Goal: Task Accomplishment & Management: Manage account settings

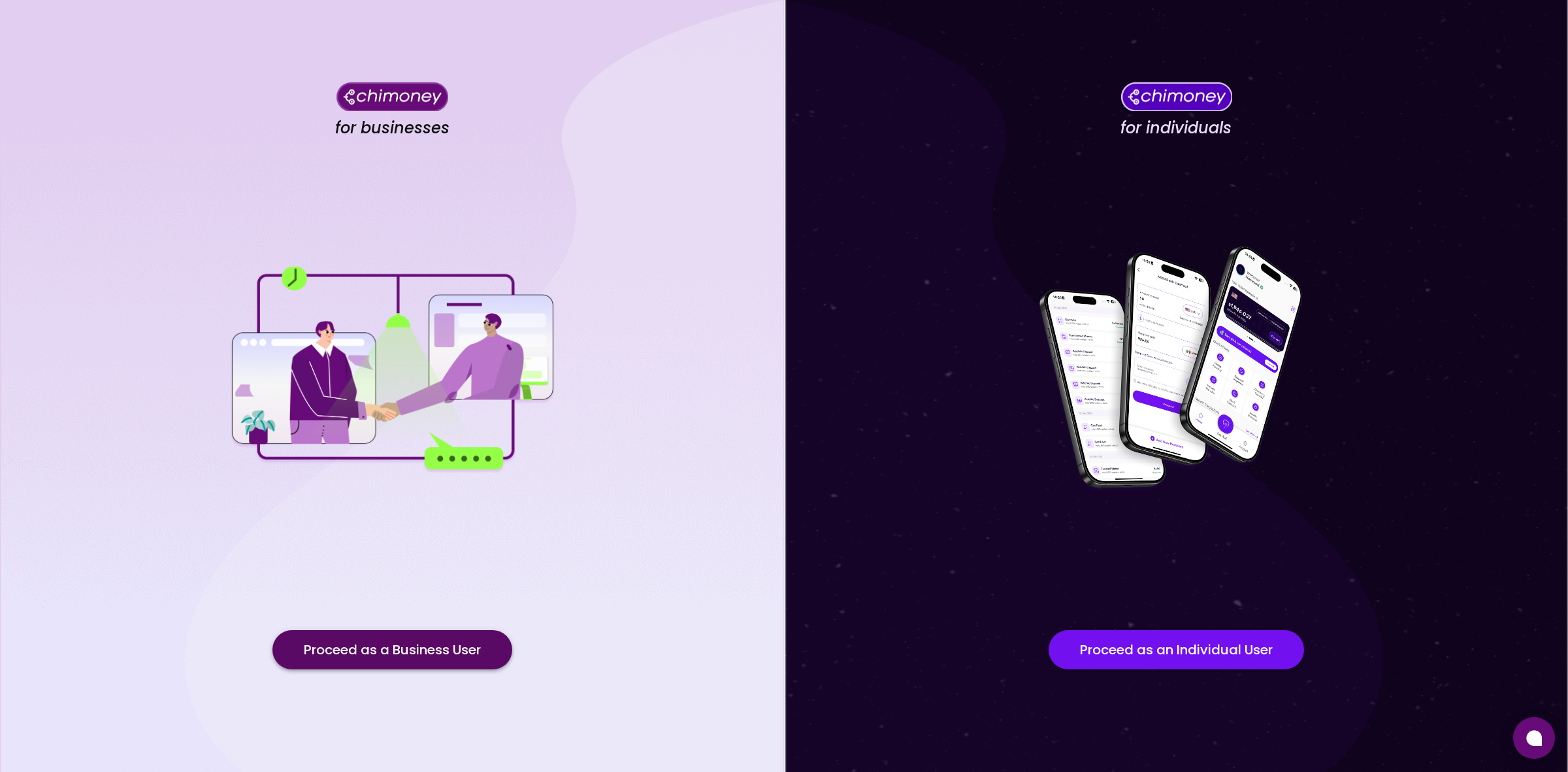
click at [435, 655] on button "Proceed as a Business User" at bounding box center [393, 649] width 240 height 39
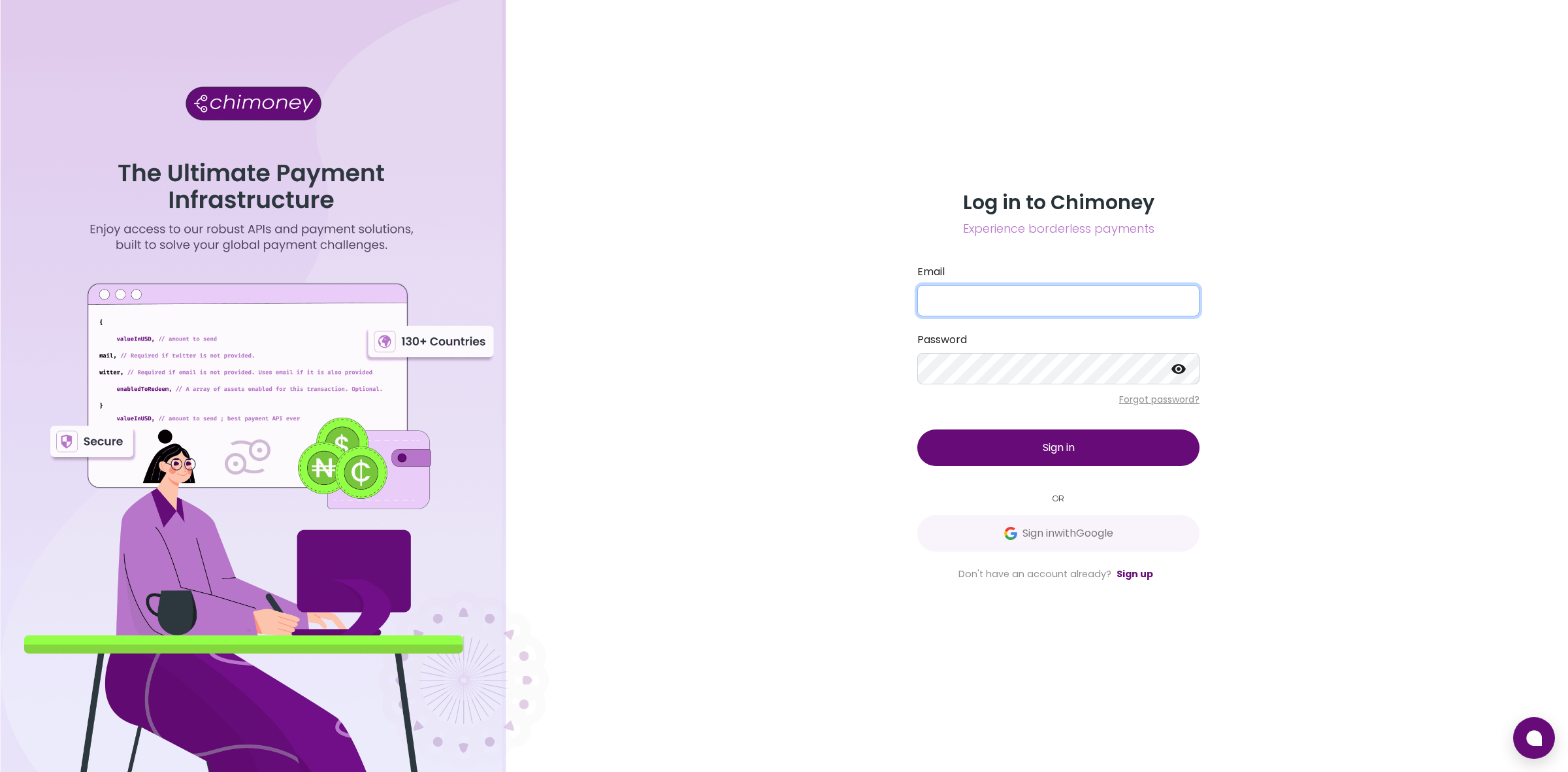
type input "[EMAIL_ADDRESS][DOMAIN_NAME]"
click at [1092, 453] on button "Sign in" at bounding box center [1058, 447] width 282 height 36
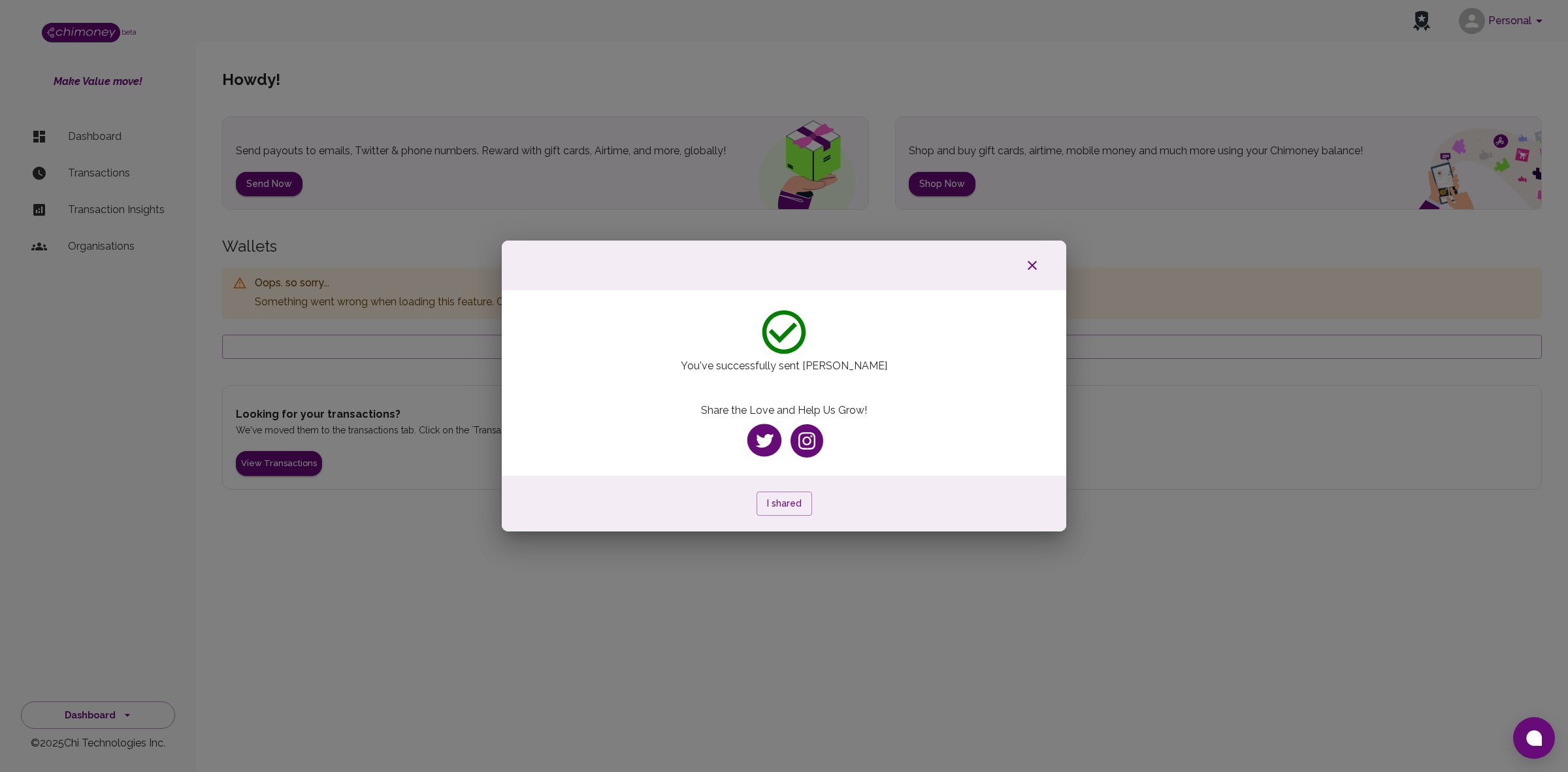
click at [1029, 262] on icon "button" at bounding box center [1032, 265] width 9 height 9
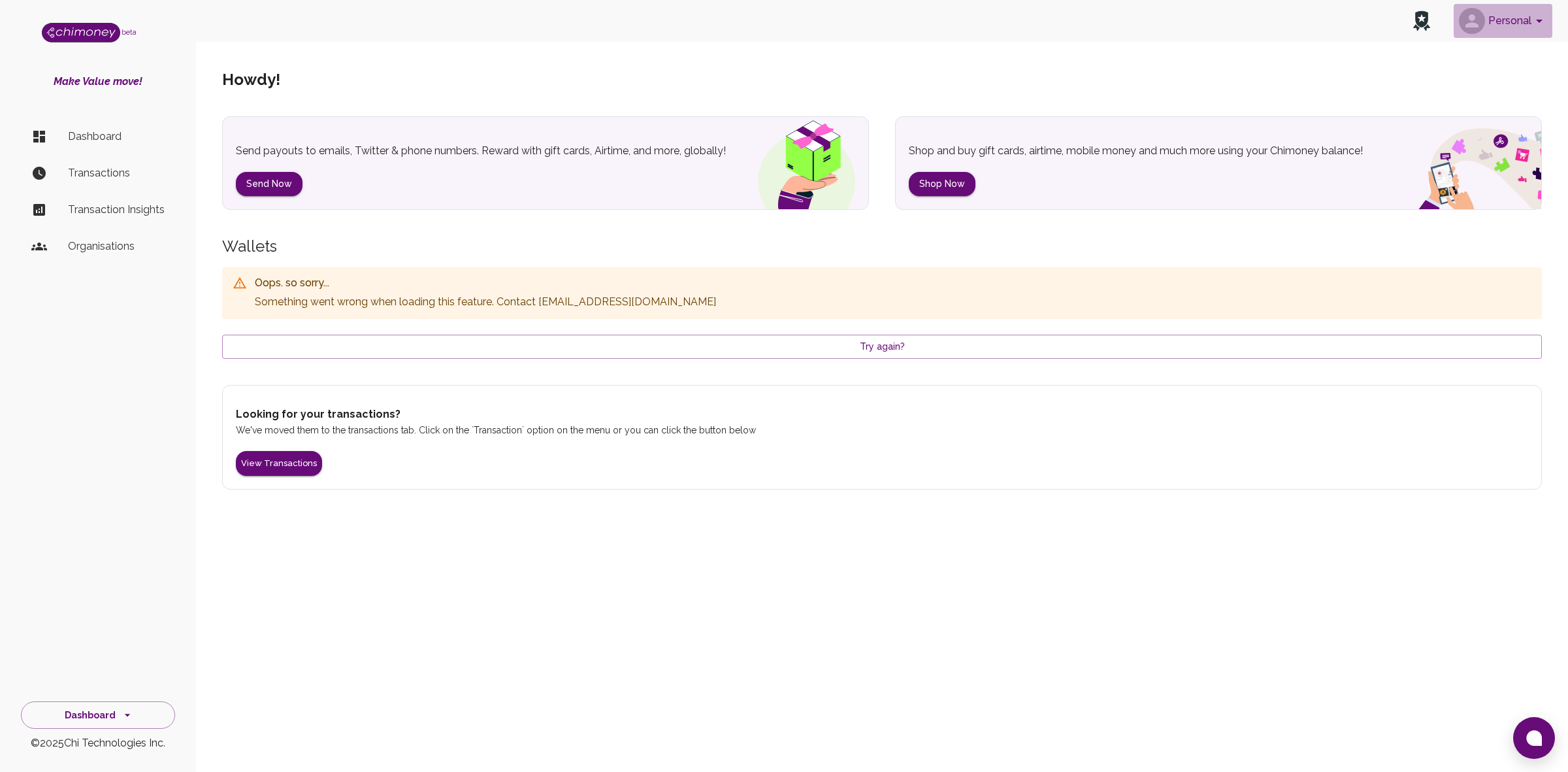
click at [1526, 19] on button "Personal" at bounding box center [1503, 21] width 99 height 34
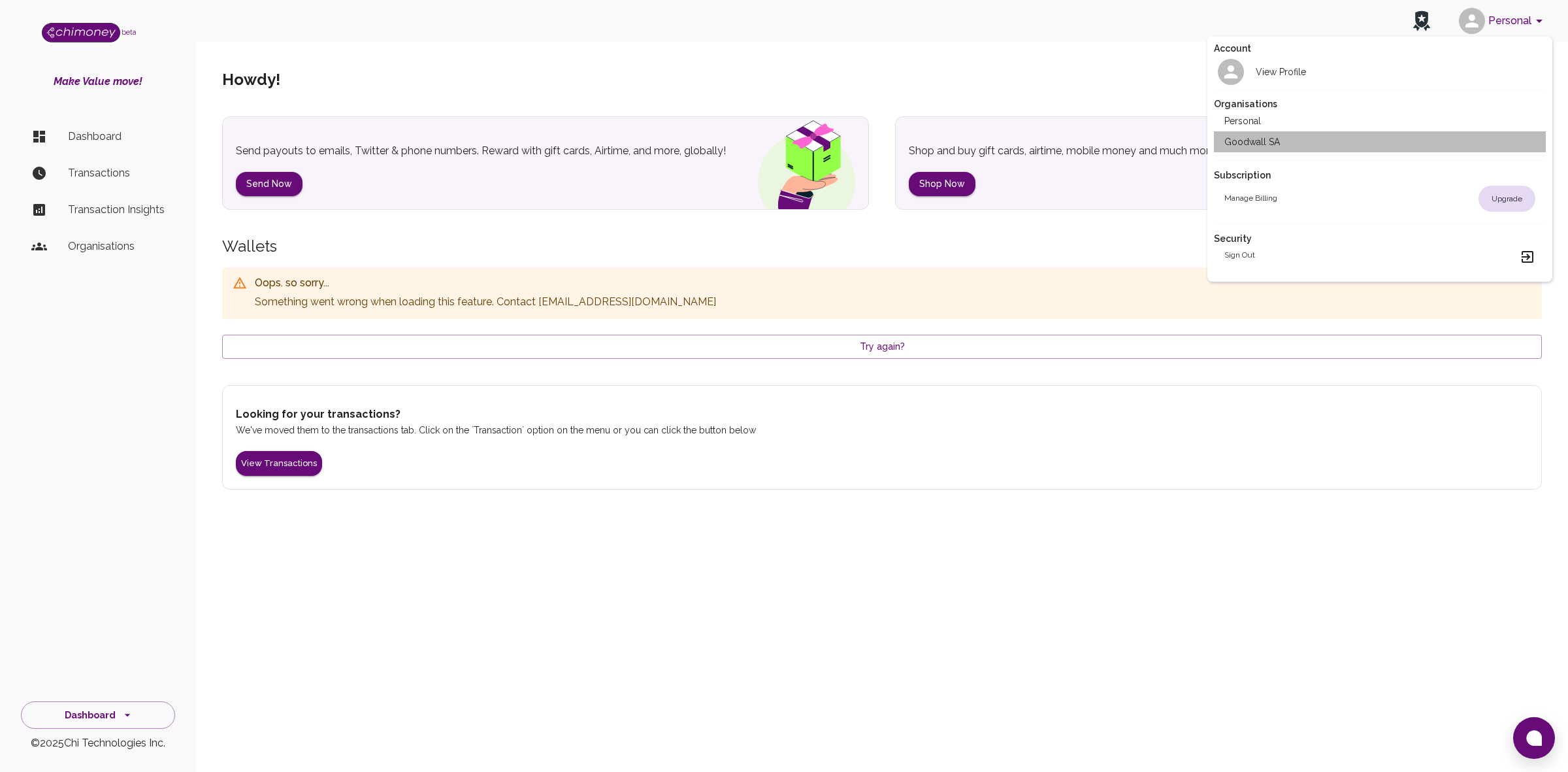
click at [1294, 132] on li "Goodwall SA" at bounding box center [1380, 142] width 332 height 21
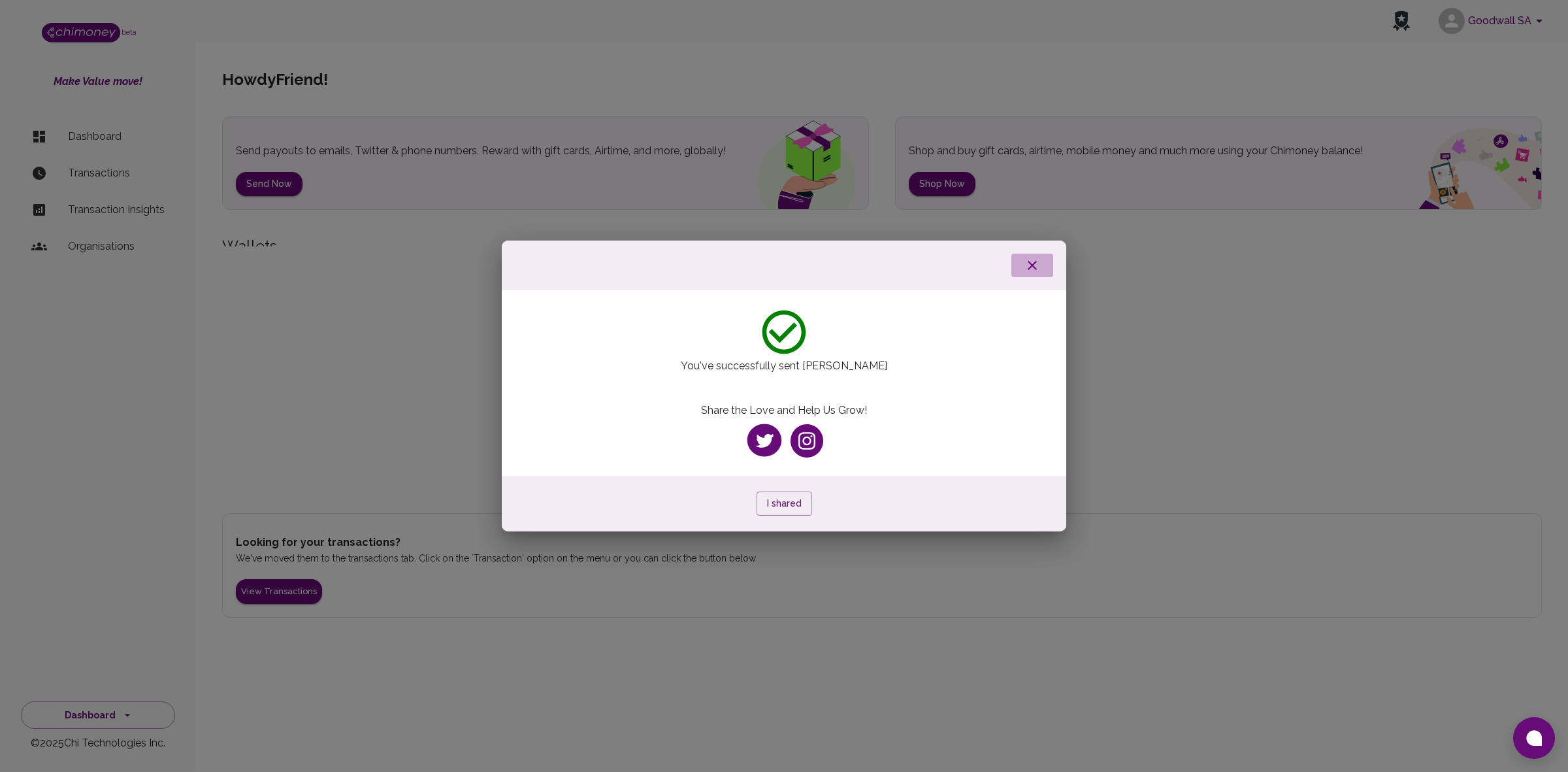
click at [1032, 273] on icon "button" at bounding box center [1032, 265] width 16 height 16
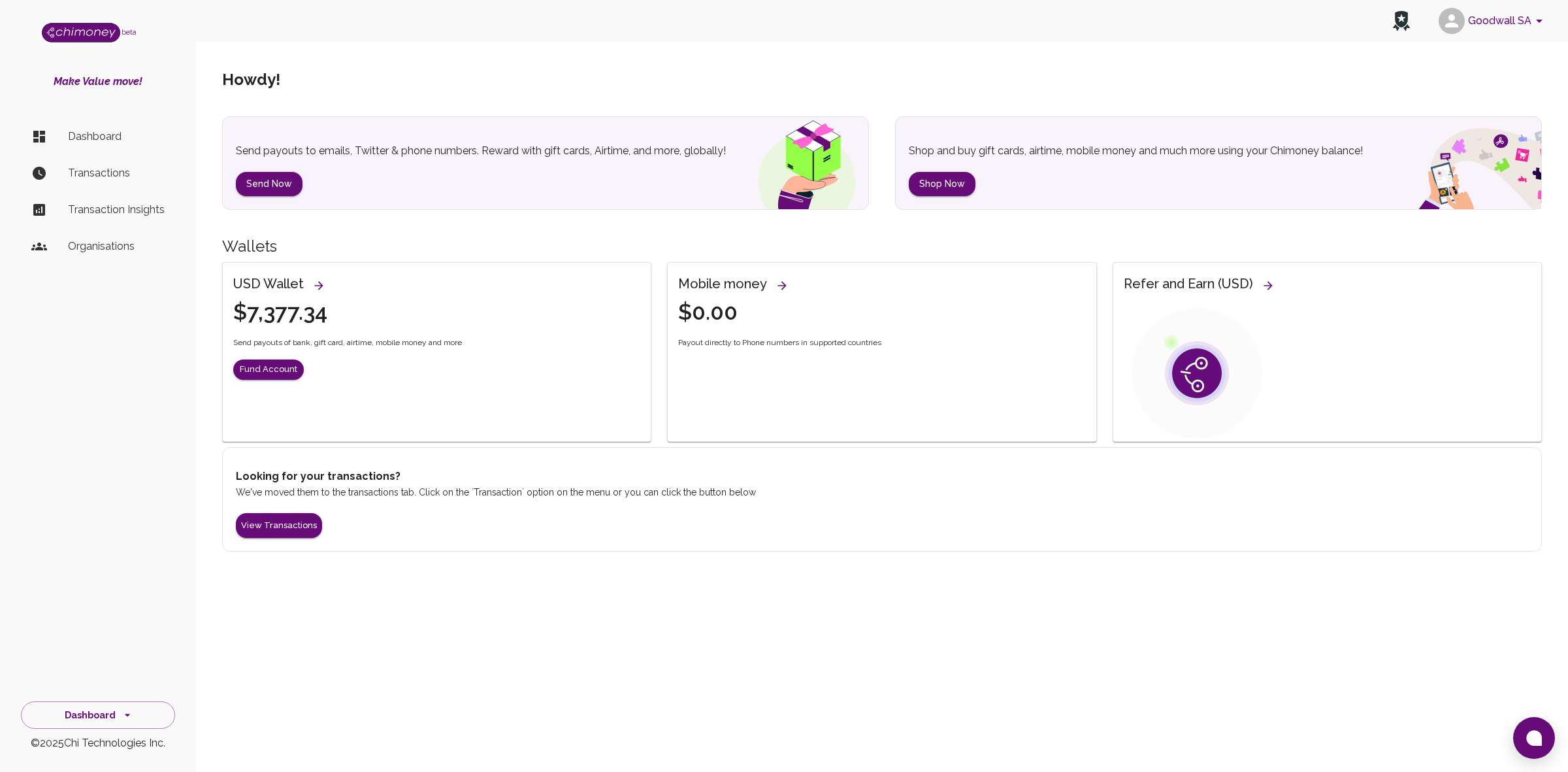
click at [92, 182] on li "Transactions" at bounding box center [98, 173] width 154 height 32
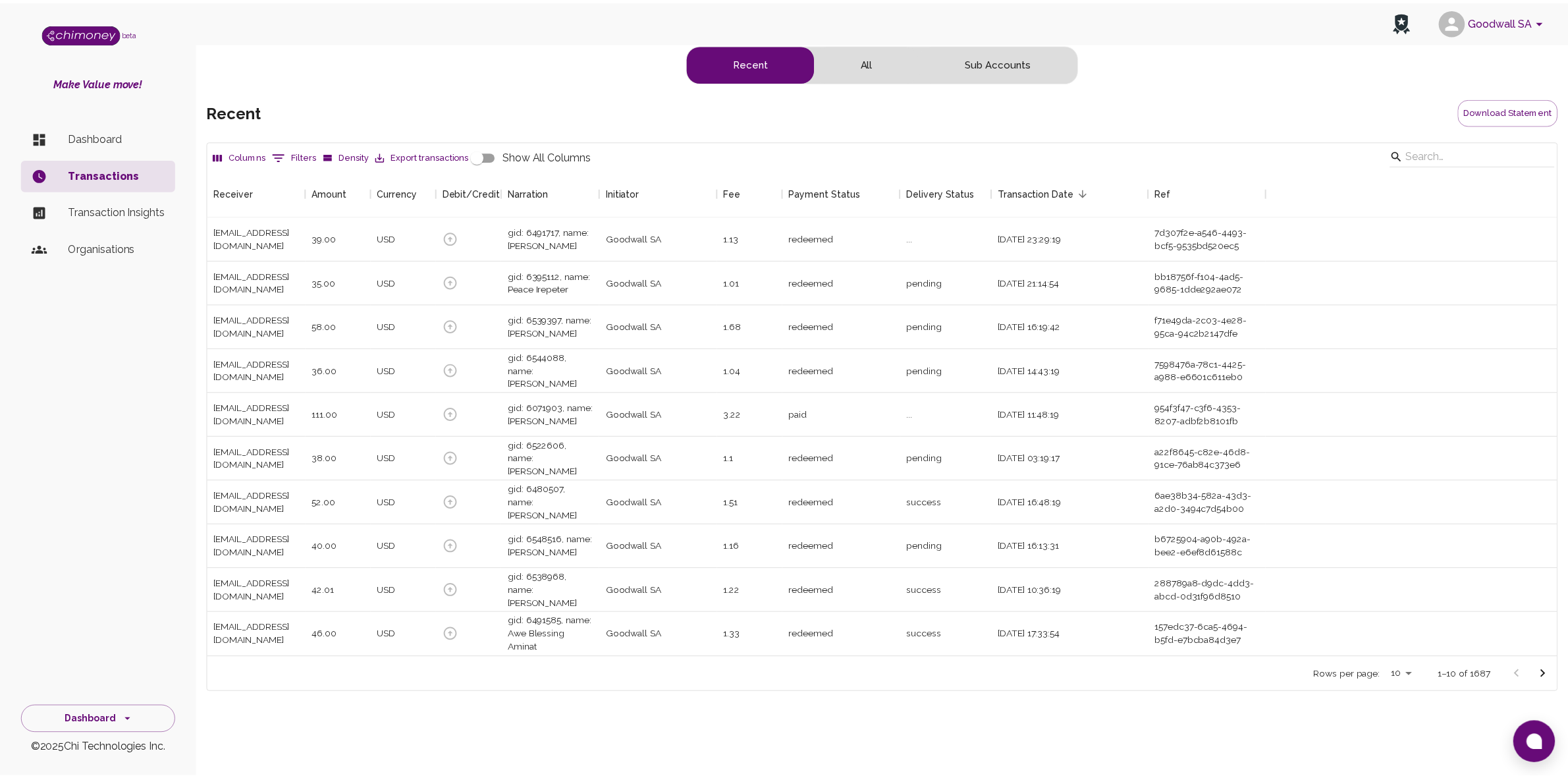
scroll to position [475, 1348]
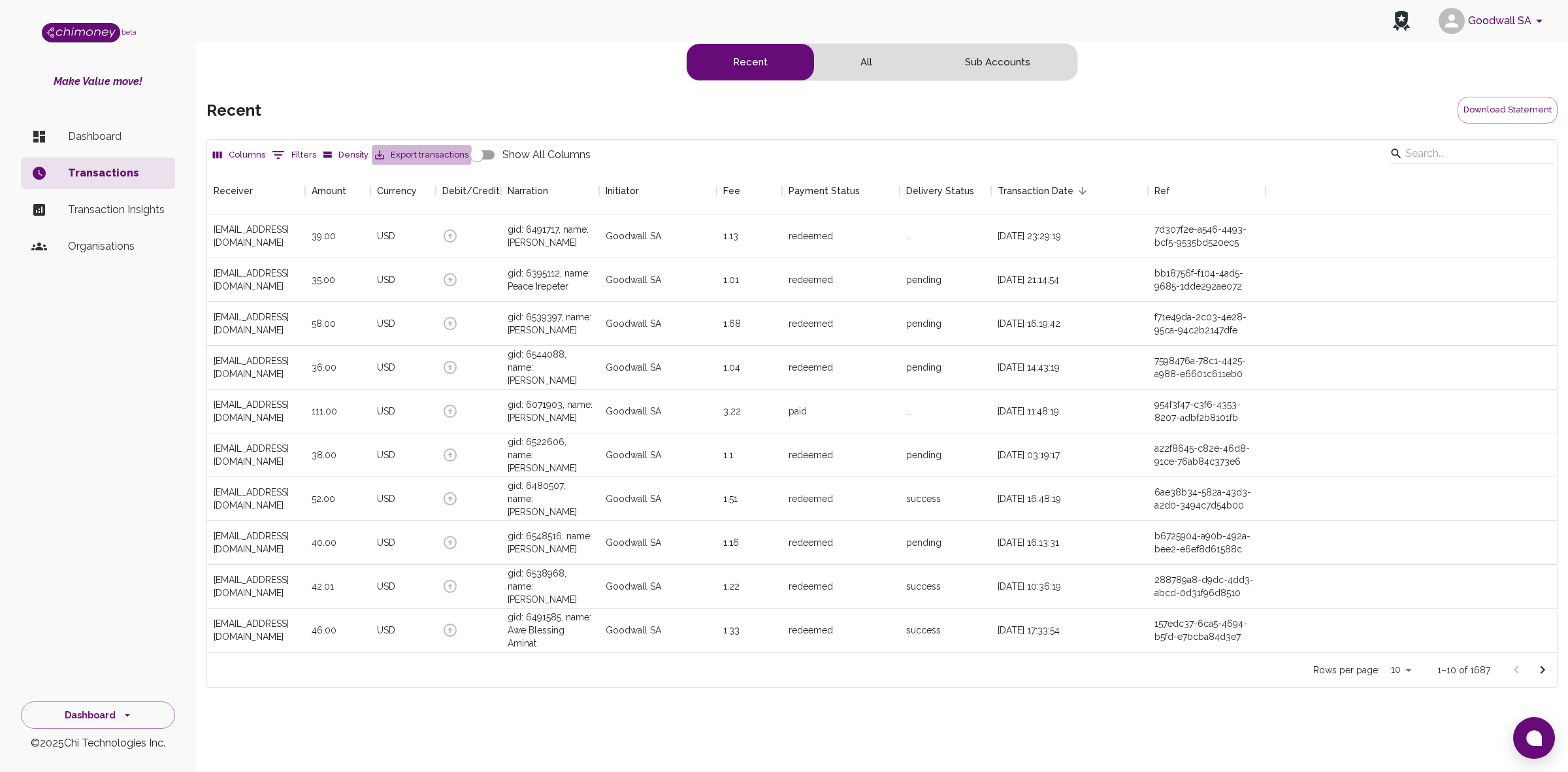
click at [387, 155] on button "Export transactions" at bounding box center [421, 156] width 100 height 21
click at [1486, 119] on button "Download Statement" at bounding box center [1508, 110] width 100 height 27
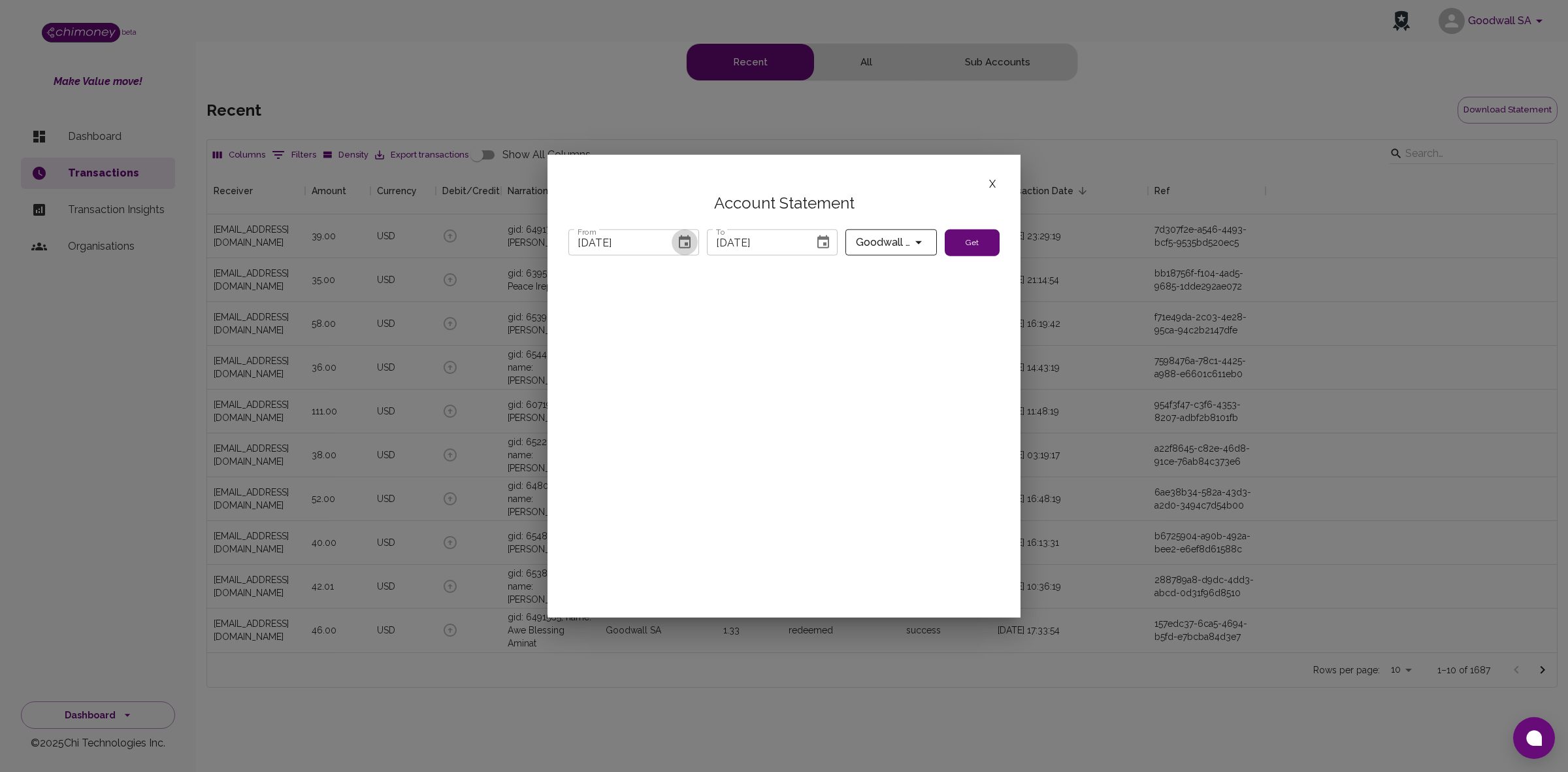
click at [683, 240] on icon "Choose date, selected date is Aug 31, 2025" at bounding box center [685, 242] width 16 height 16
click at [751, 272] on icon "Next month" at bounding box center [756, 276] width 16 height 16
click at [624, 329] on button "1" at bounding box center [626, 331] width 23 height 23
type input "[DATE]"
click at [829, 240] on icon "Choose date, selected date is Oct 7, 2025" at bounding box center [823, 241] width 12 height 13
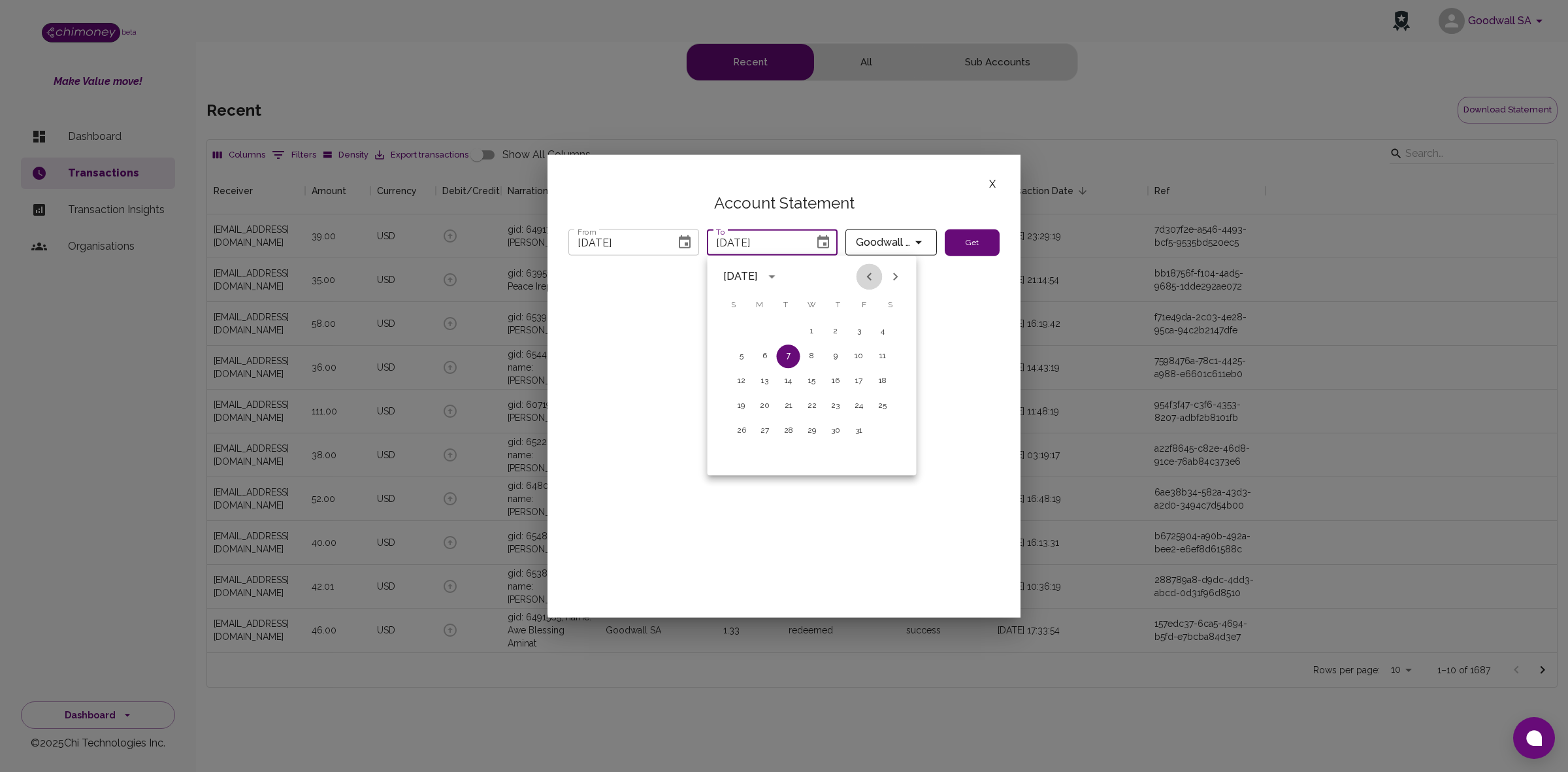
click at [871, 272] on icon "Previous month" at bounding box center [869, 276] width 16 height 16
click at [787, 430] on button "30" at bounding box center [788, 431] width 23 height 23
type input "[DATE]"
click at [965, 239] on button "Get" at bounding box center [972, 243] width 55 height 27
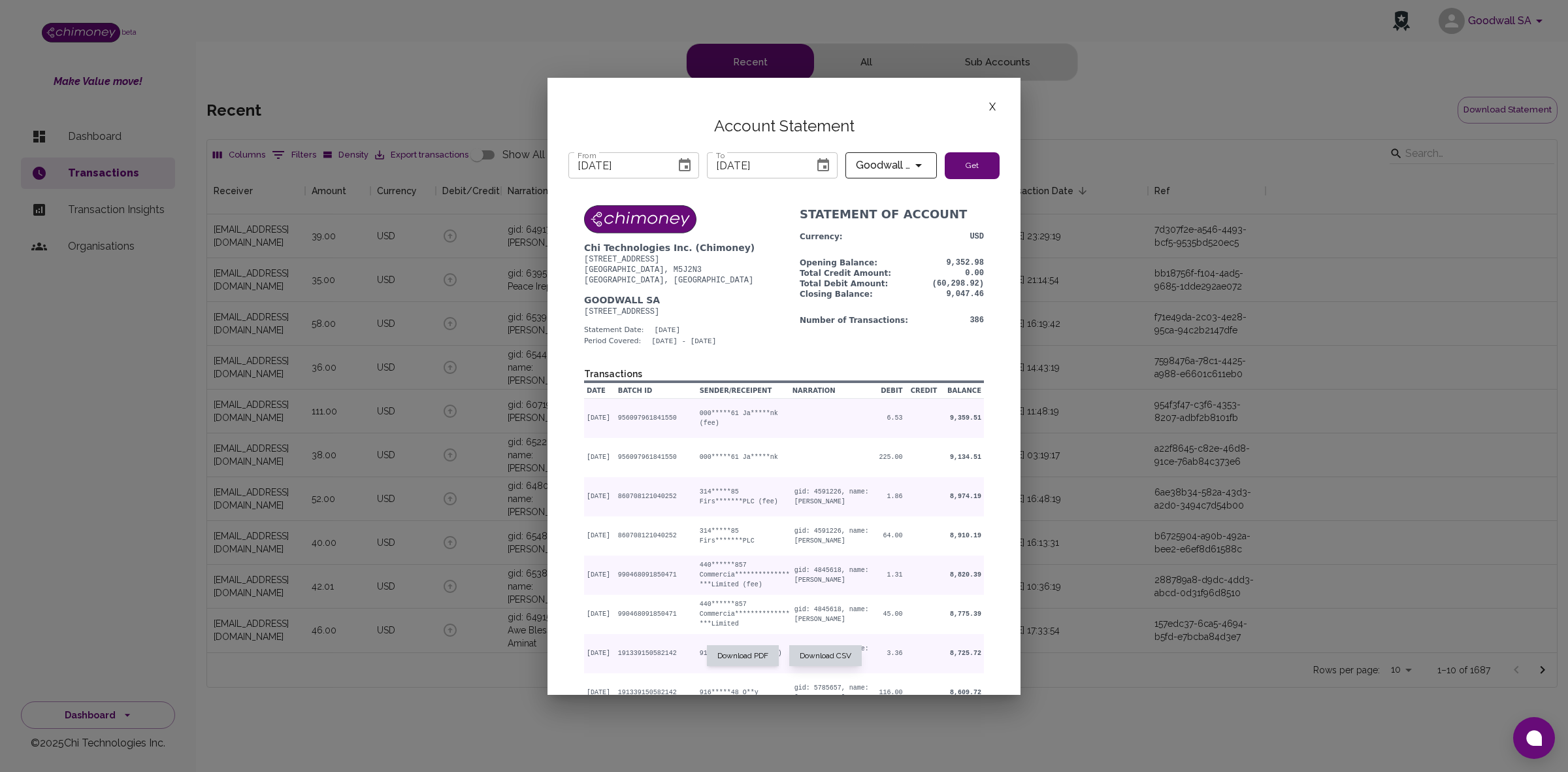
click at [817, 665] on button "Download CSV" at bounding box center [826, 655] width 73 height 21
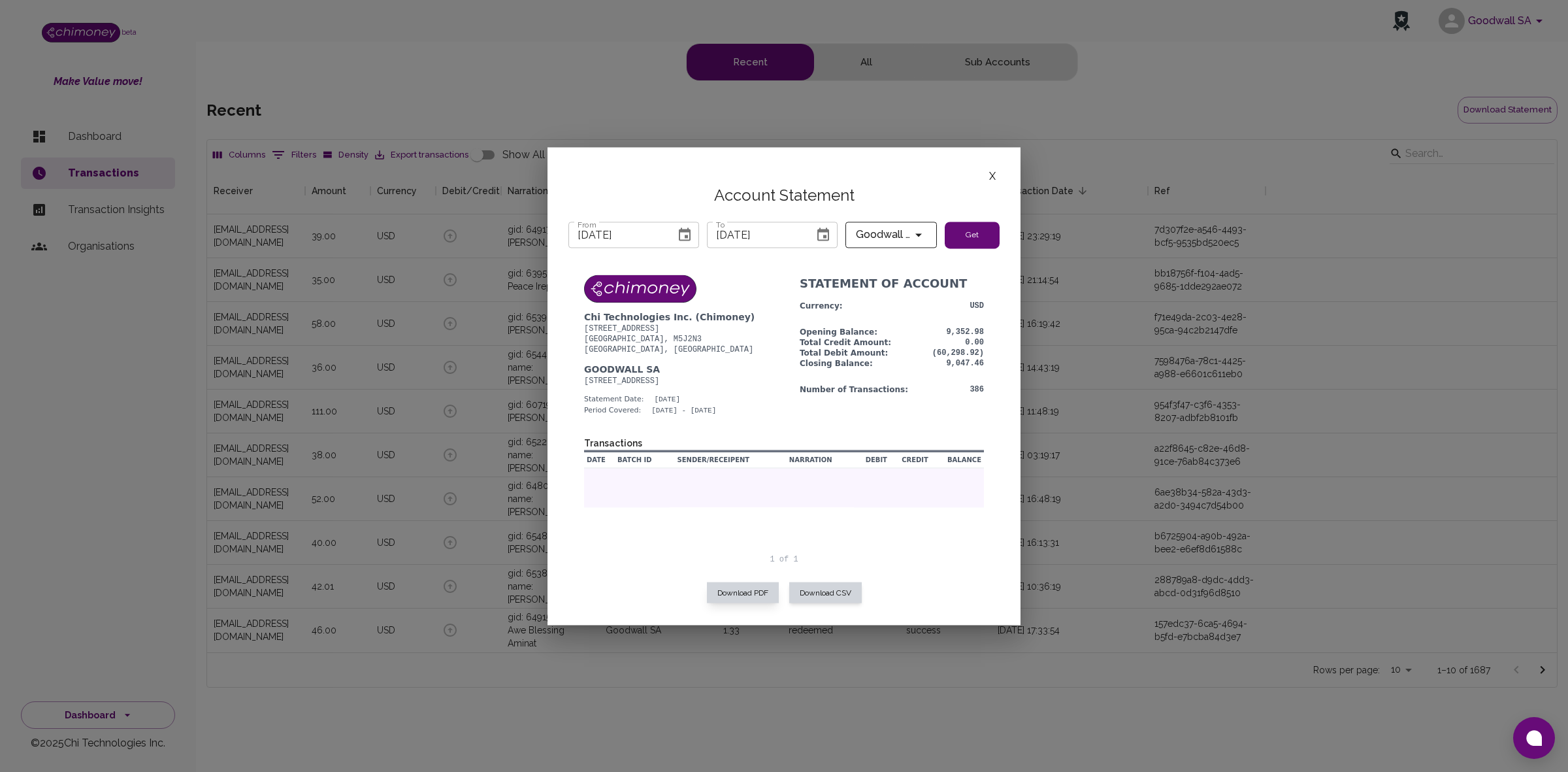
click at [746, 595] on button "Download PDF" at bounding box center [742, 592] width 72 height 21
click at [1000, 171] on div "X Account Statement From [DATE] From To [DATE] To Goodwall SA Get Download PDF …" at bounding box center [784, 385] width 473 height 478
click at [987, 174] on button "X" at bounding box center [992, 176] width 14 height 17
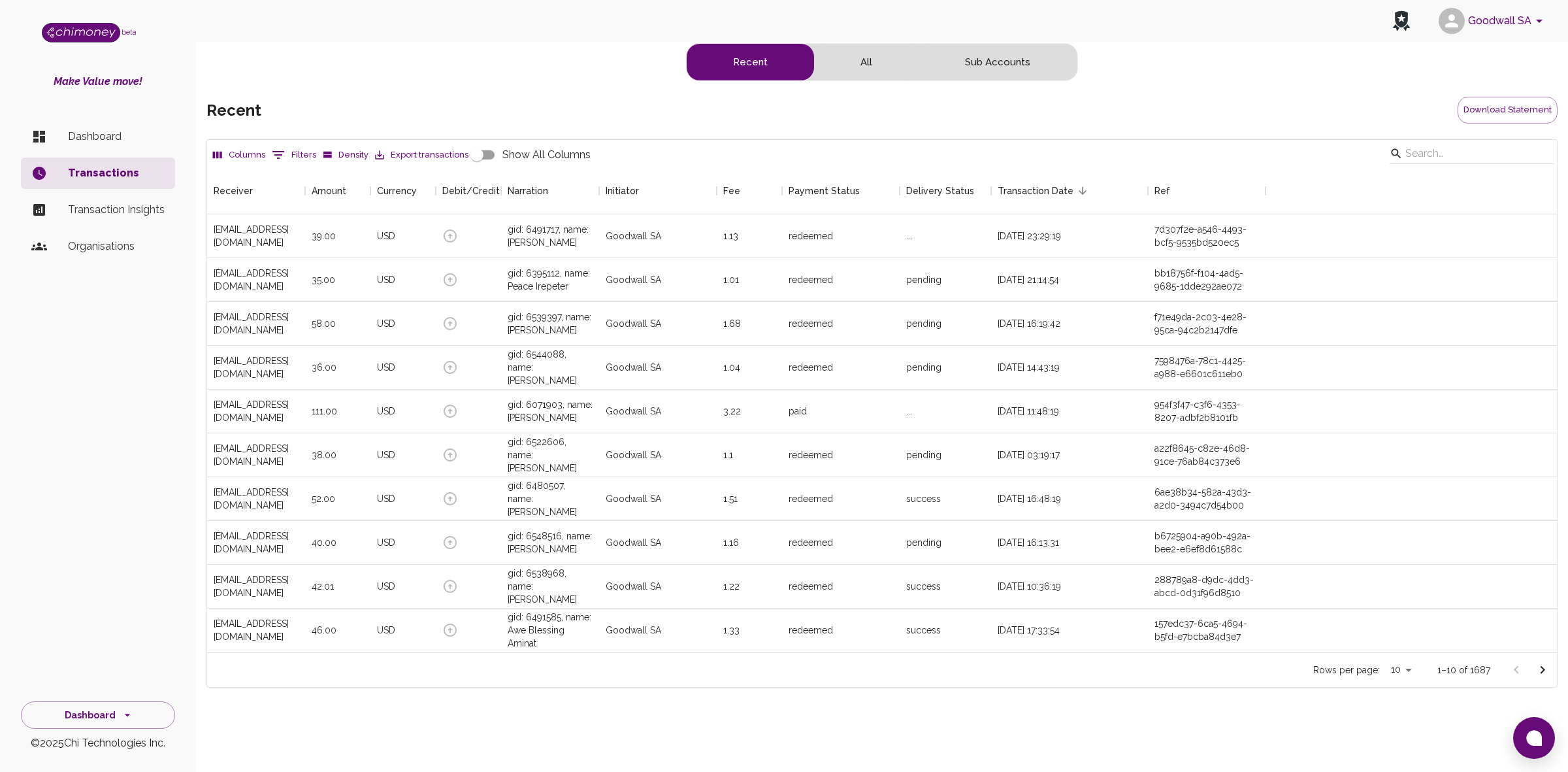
click at [1406, 671] on body "Goodwall SA beta Make Value move! Dashboard Transactions Transaction Insights O…" at bounding box center [784, 386] width 1568 height 772
click at [1402, 736] on li "100" at bounding box center [1403, 745] width 38 height 23
type input "100"
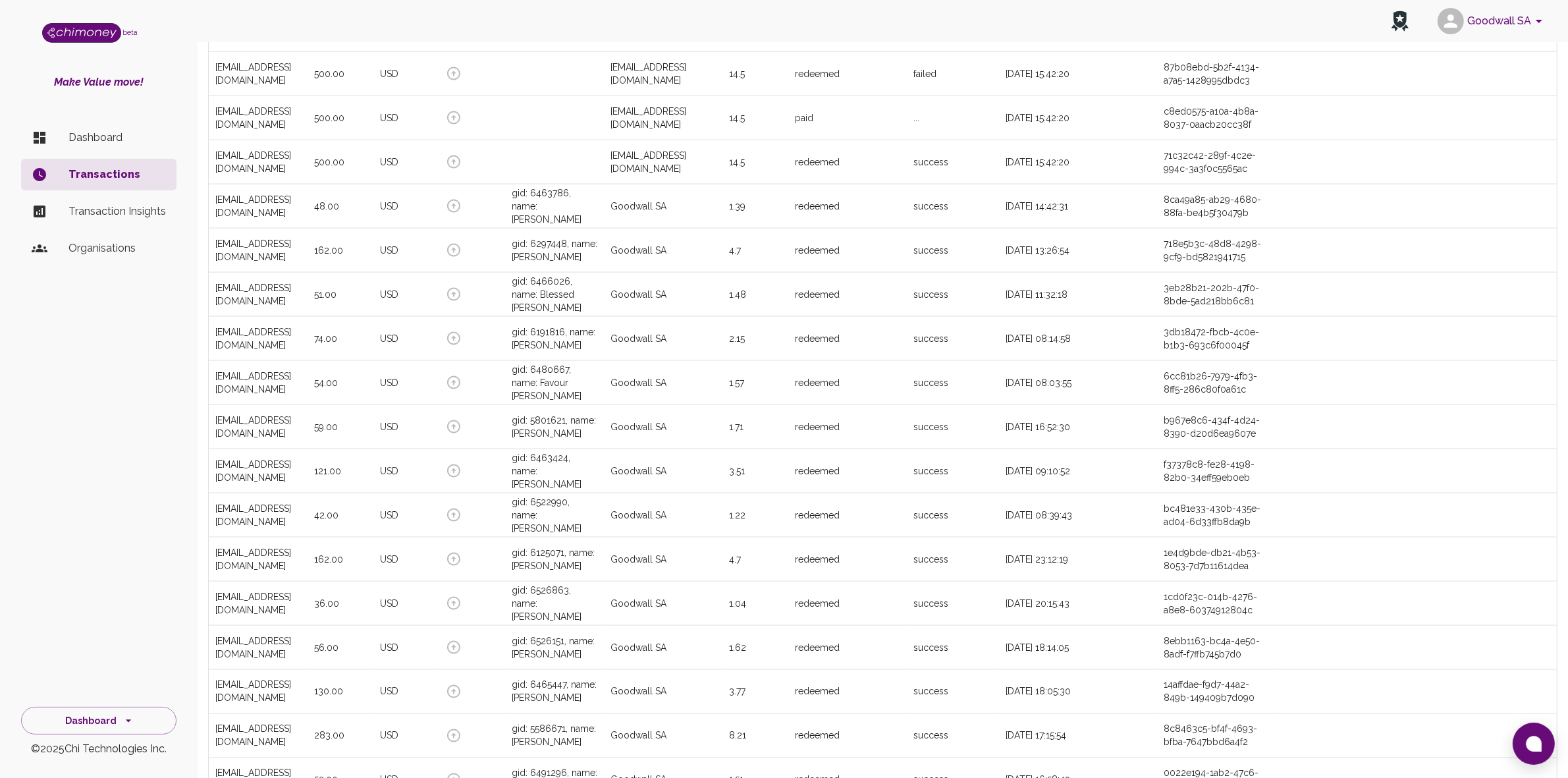
scroll to position [2470, 0]
